Goal: Task Accomplishment & Management: Manage account settings

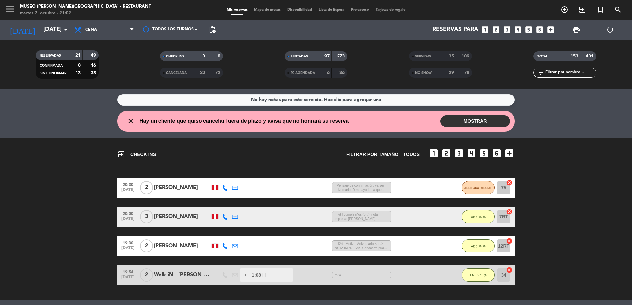
click at [421, 75] on div "NO SHOW" at bounding box center [425, 73] width 30 height 8
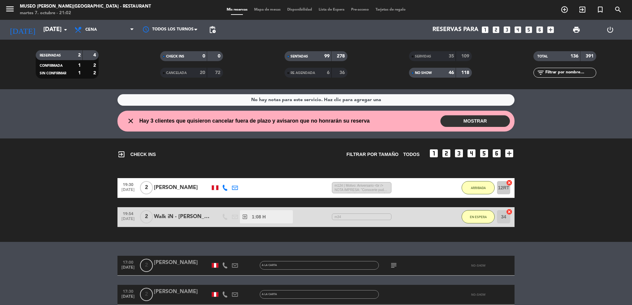
click at [561, 73] on input "text" at bounding box center [569, 72] width 51 height 7
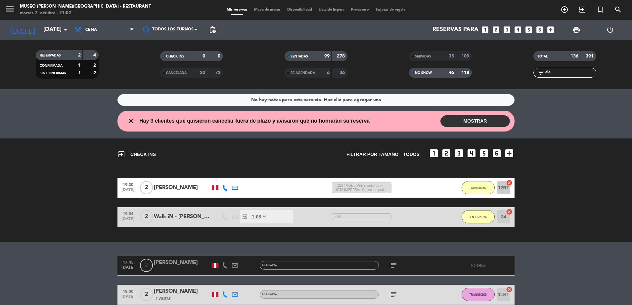
click at [392, 267] on icon "subject" at bounding box center [394, 266] width 8 height 8
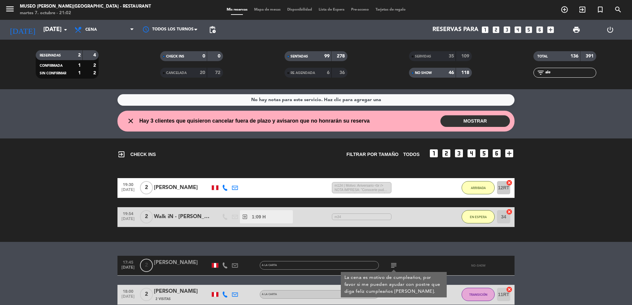
click at [186, 259] on div "[PERSON_NAME]" at bounding box center [182, 263] width 56 height 9
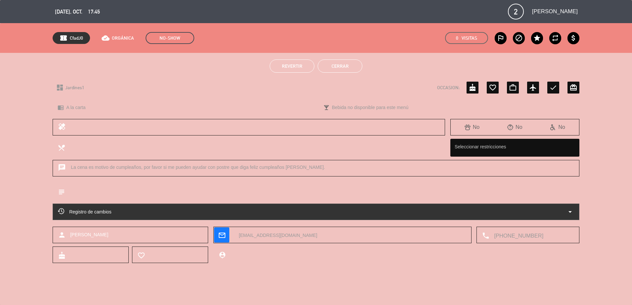
click at [295, 67] on span "Revertir" at bounding box center [292, 66] width 21 height 5
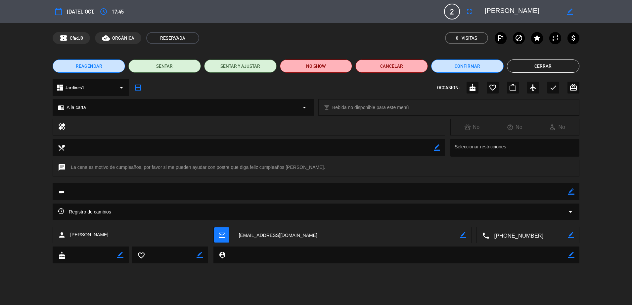
click at [537, 66] on button "Cerrar" at bounding box center [543, 66] width 72 height 13
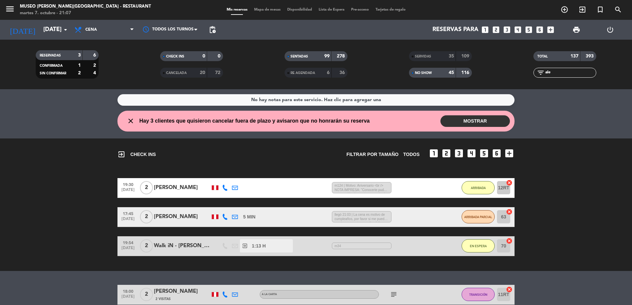
drag, startPoint x: 559, startPoint y: 69, endPoint x: 257, endPoint y: 59, distance: 301.8
click at [257, 59] on div "RESERVADAS 3 6 CONFIRMADA 1 2 SIN CONFIRMAR 2 4 CHECK INS 0 0 CANCELADA 20 72 S…" at bounding box center [316, 64] width 632 height 36
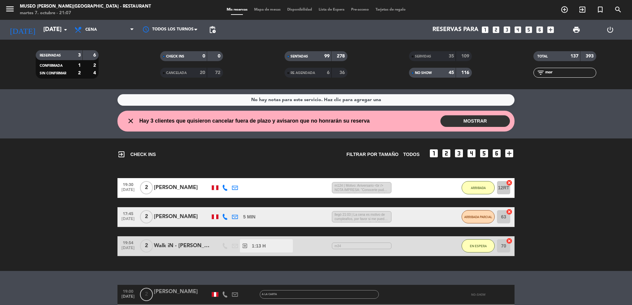
scroll to position [92, 0]
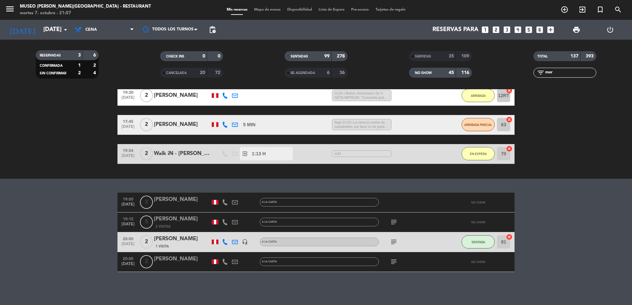
type input "mor"
click at [180, 264] on div at bounding box center [182, 266] width 56 height 5
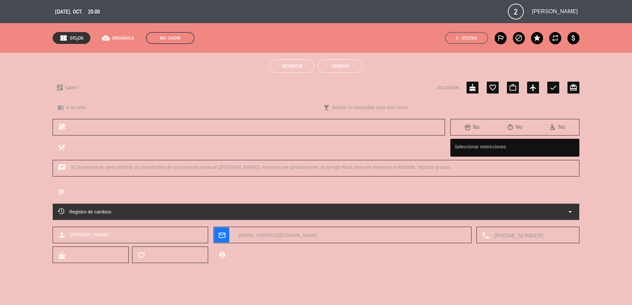
click at [302, 63] on button "Revertir" at bounding box center [292, 66] width 45 height 13
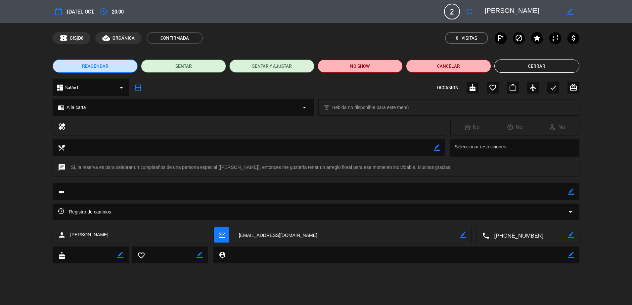
click at [535, 65] on button "Cerrar" at bounding box center [536, 66] width 85 height 13
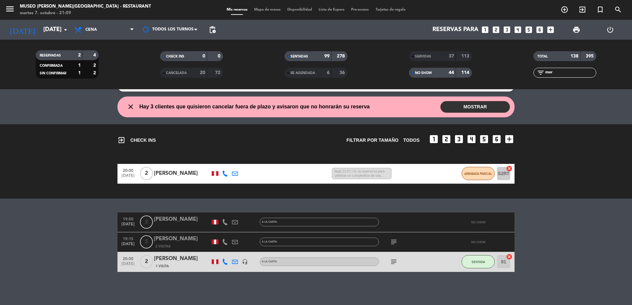
scroll to position [0, 0]
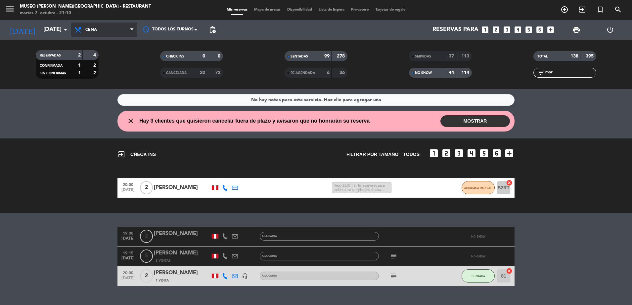
click at [85, 30] on span "Cena" at bounding box center [104, 29] width 66 height 15
click at [114, 74] on div "menu [GEOGRAPHIC_DATA][PERSON_NAME] - Restaurant [DATE] 7. octubre - 21:10 Mis …" at bounding box center [316, 44] width 632 height 89
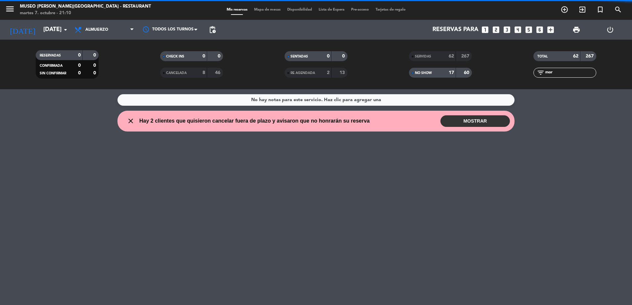
click at [444, 54] on div "62" at bounding box center [447, 57] width 13 height 8
click at [212, 75] on div "46" at bounding box center [215, 73] width 13 height 8
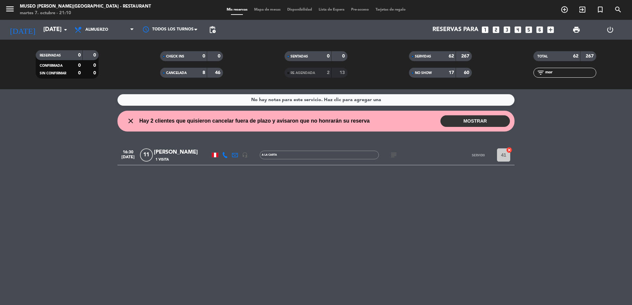
drag, startPoint x: 568, startPoint y: 74, endPoint x: 379, endPoint y: 71, distance: 188.9
click at [379, 71] on div "RESERVADAS 0 0 CONFIRMADA 0 0 SIN CONFIRMAR 0 0 CHECK INS 0 0 CANCELADA 8 46 SE…" at bounding box center [316, 64] width 632 height 36
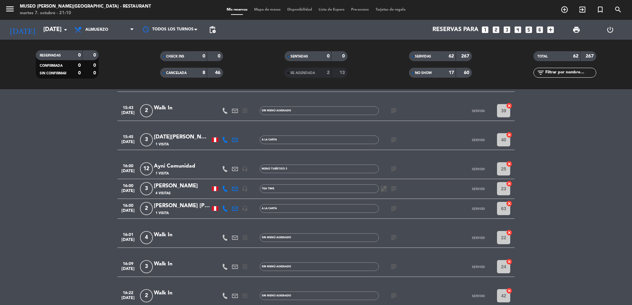
scroll to position [1589, 0]
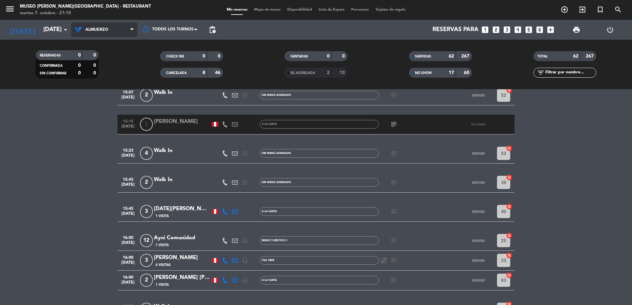
click at [119, 36] on span "Almuerzo" at bounding box center [104, 29] width 66 height 15
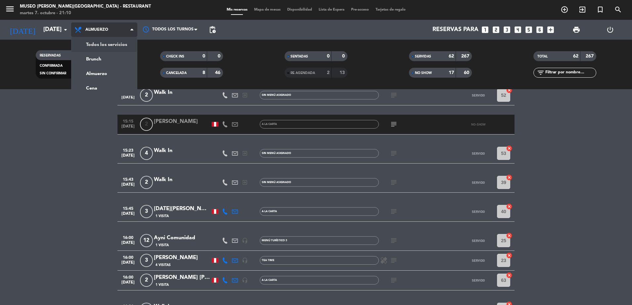
click at [107, 48] on div "menu [GEOGRAPHIC_DATA][PERSON_NAME] - Restaurant [DATE] 7. octubre - 21:10 Mis …" at bounding box center [316, 44] width 632 height 89
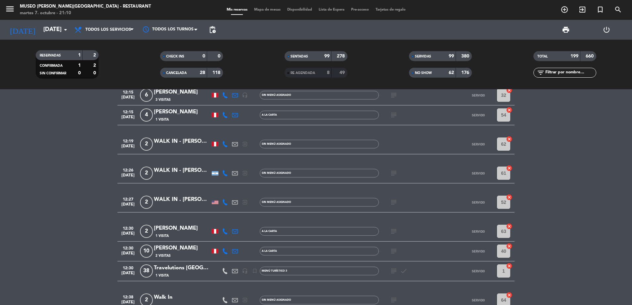
scroll to position [0, 0]
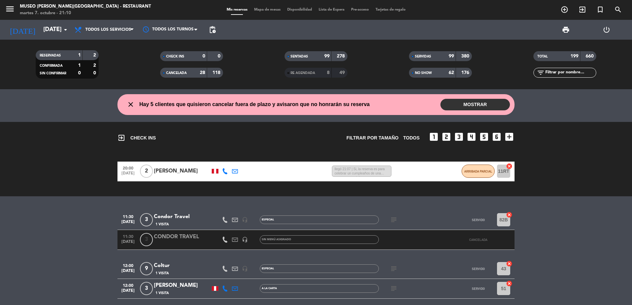
click at [572, 36] on span "print" at bounding box center [565, 29] width 13 height 13
click at [566, 31] on span "print" at bounding box center [566, 30] width 8 height 8
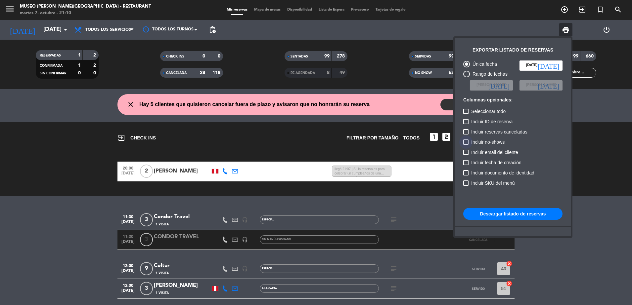
click at [499, 140] on span "Incluir no-shows" at bounding box center [487, 142] width 33 height 8
click at [466, 145] on input "Incluir no-shows" at bounding box center [465, 145] width 0 height 0
checkbox input "true"
click at [497, 131] on span "Incluir reservas canceladas" at bounding box center [499, 132] width 56 height 8
click at [466, 135] on input "Incluir reservas canceladas" at bounding box center [465, 135] width 0 height 0
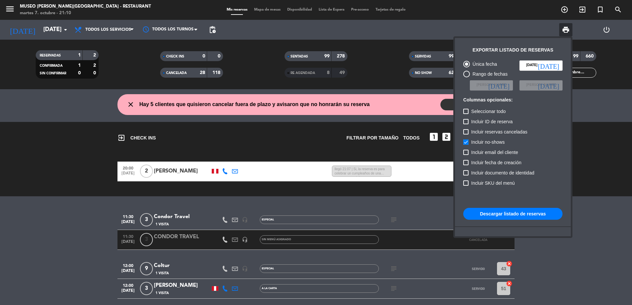
checkbox input "true"
click at [494, 214] on button "Descargar listado de reservas" at bounding box center [512, 214] width 99 height 12
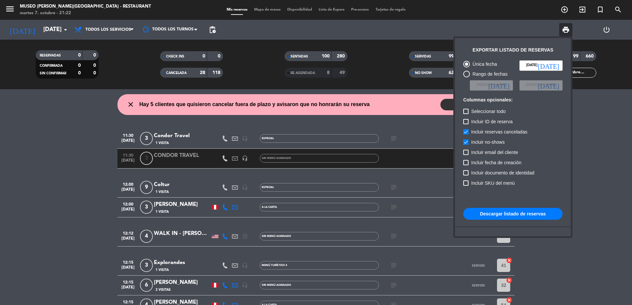
click at [73, 116] on div at bounding box center [316, 152] width 632 height 305
